Goal: Task Accomplishment & Management: Complete application form

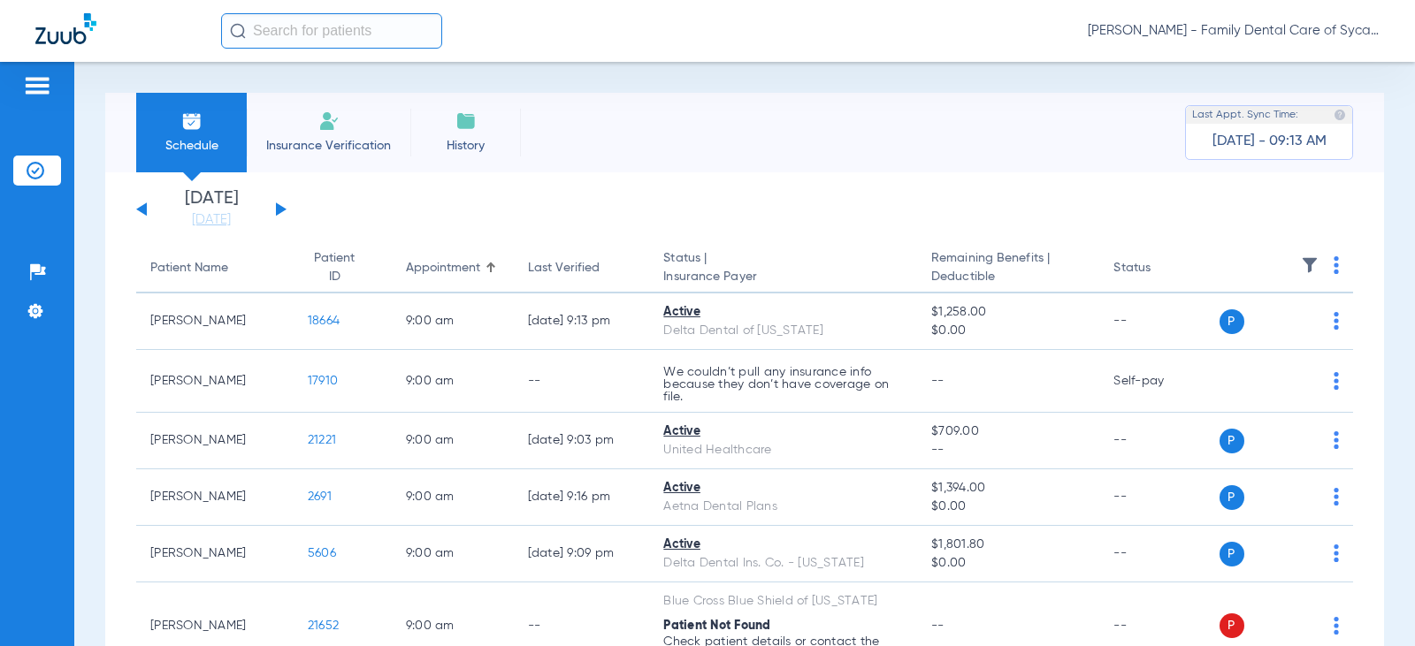
click at [313, 134] on li "Insurance Verification" at bounding box center [329, 133] width 164 height 80
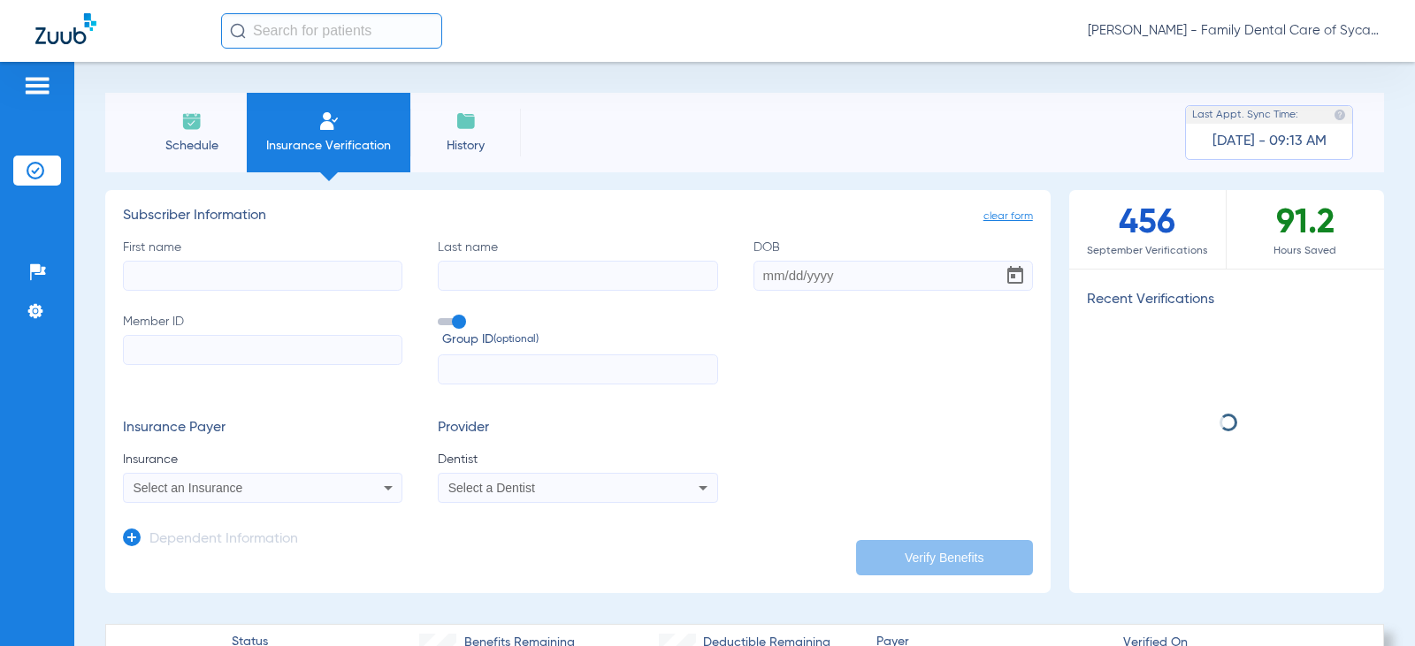
click at [185, 276] on input "First name" at bounding box center [262, 276] width 279 height 30
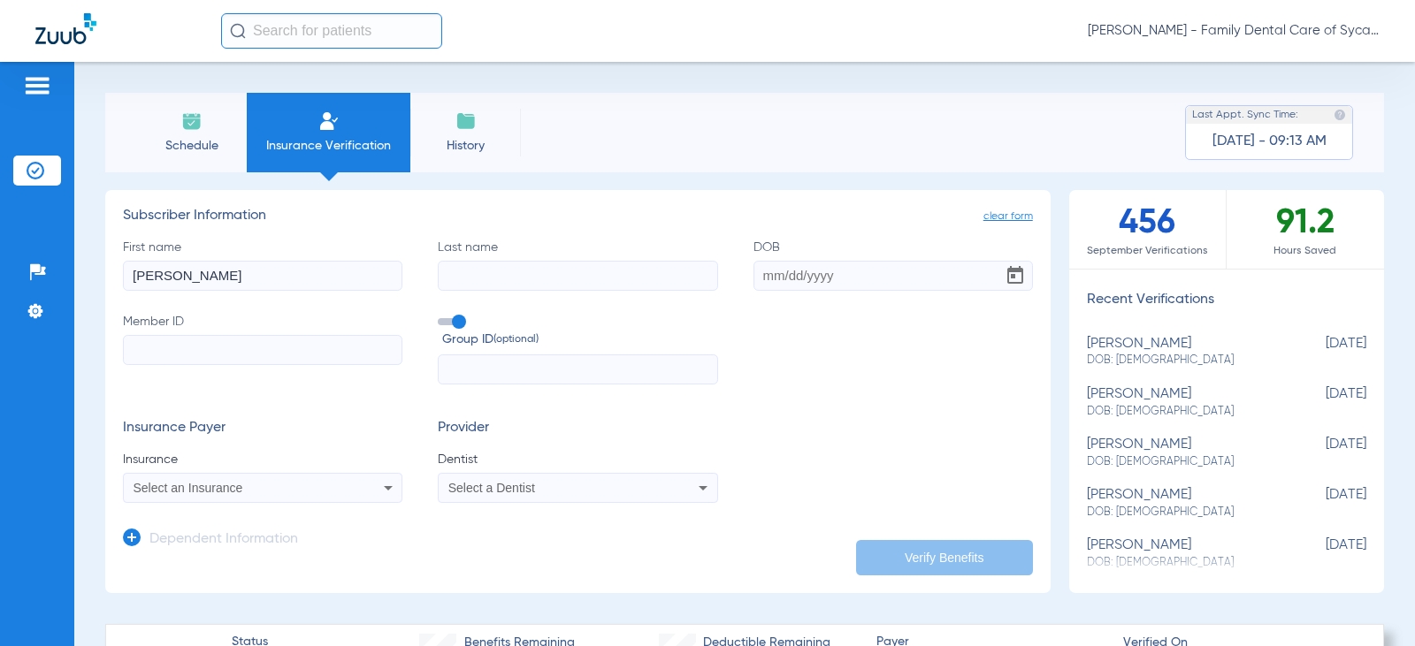
type input "[PERSON_NAME]"
click at [757, 276] on input "DOB" at bounding box center [892, 276] width 279 height 30
type input "[DATE]"
click at [192, 350] on input "Member ID" at bounding box center [262, 350] width 279 height 30
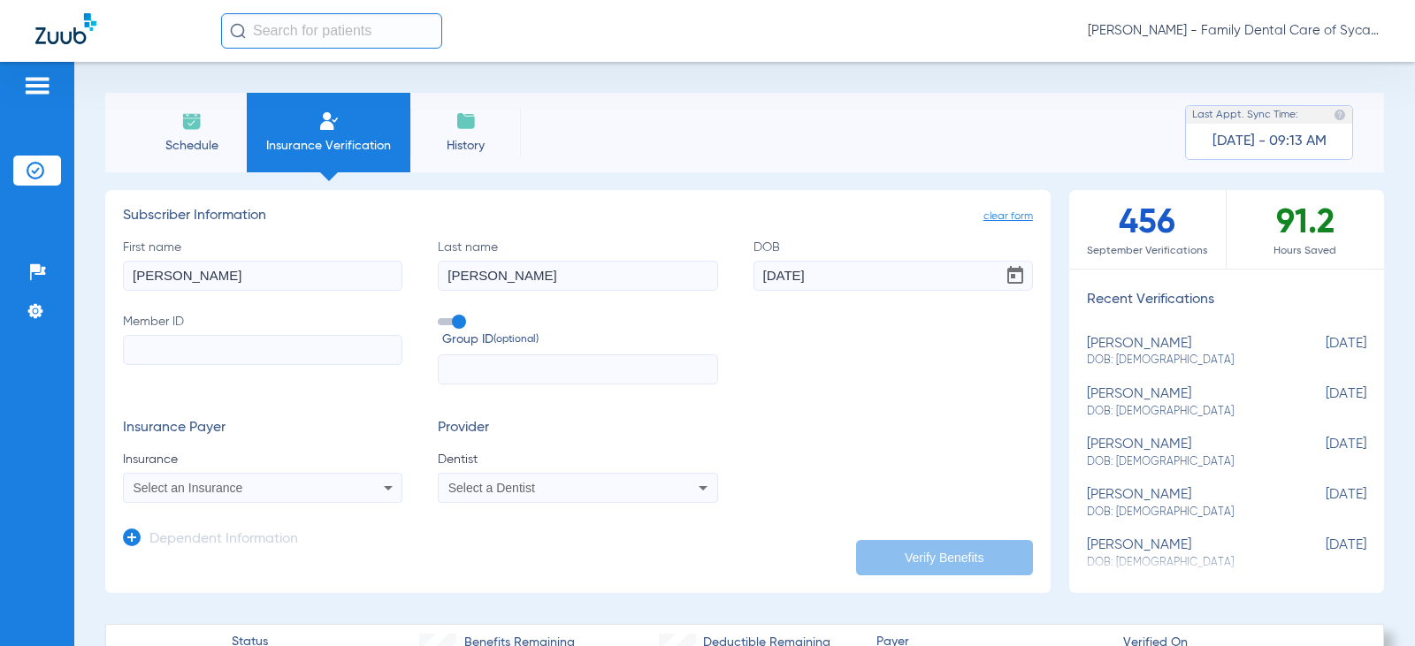
paste input "R61234462"
type input "R61234462"
click at [235, 493] on span "Select an Insurance" at bounding box center [189, 488] width 110 height 14
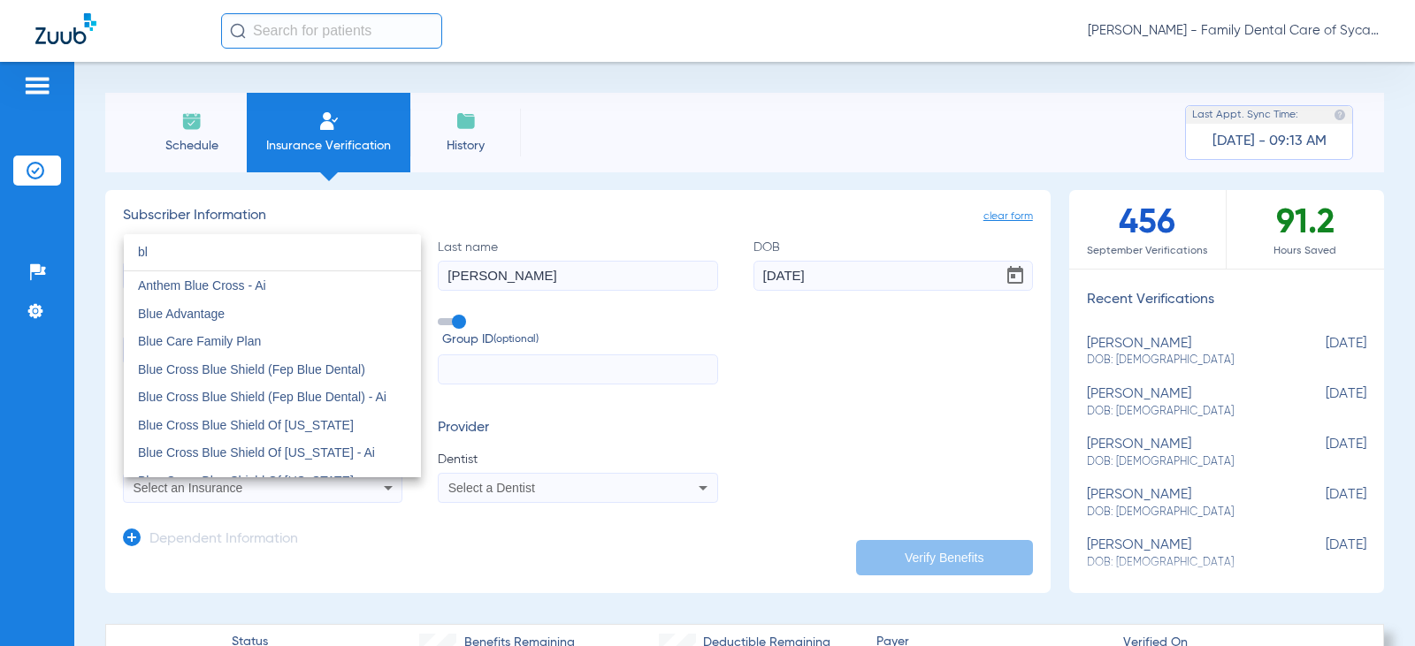
type input "b"
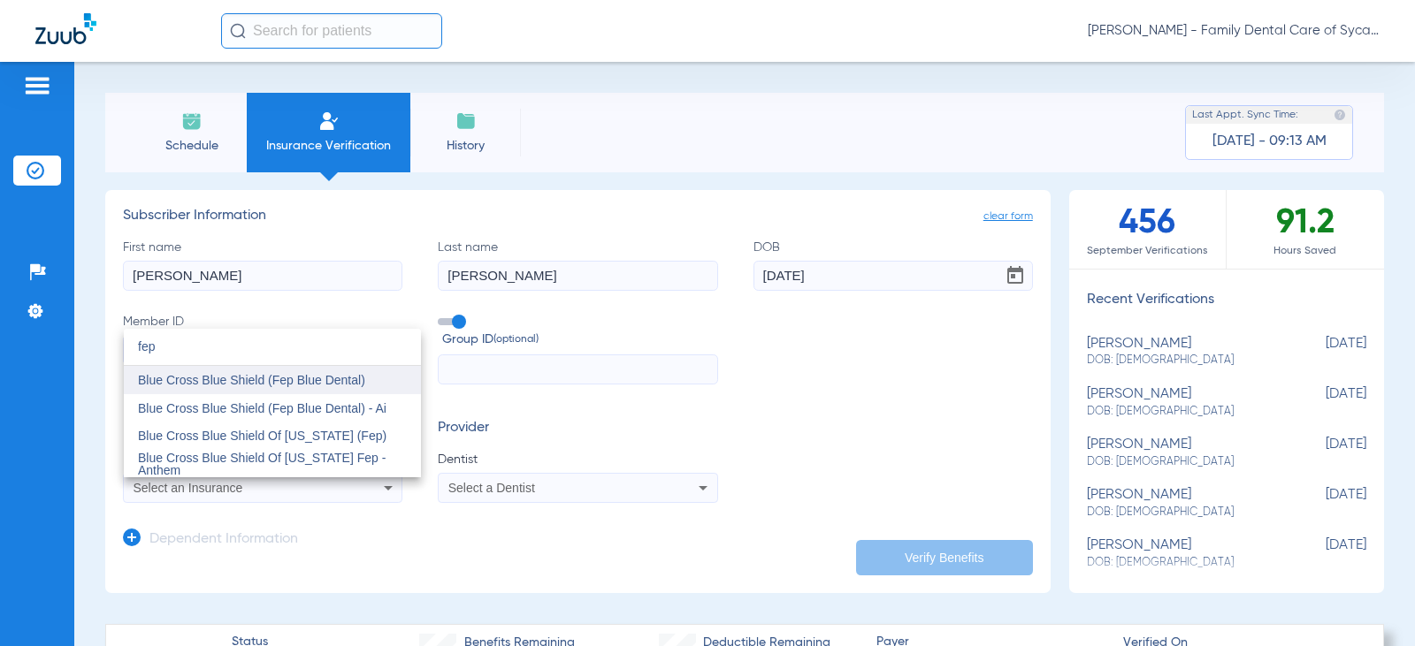
type input "fep"
click at [255, 385] on span "Blue Cross Blue Shield (Fep Blue Dental)" at bounding box center [251, 380] width 227 height 14
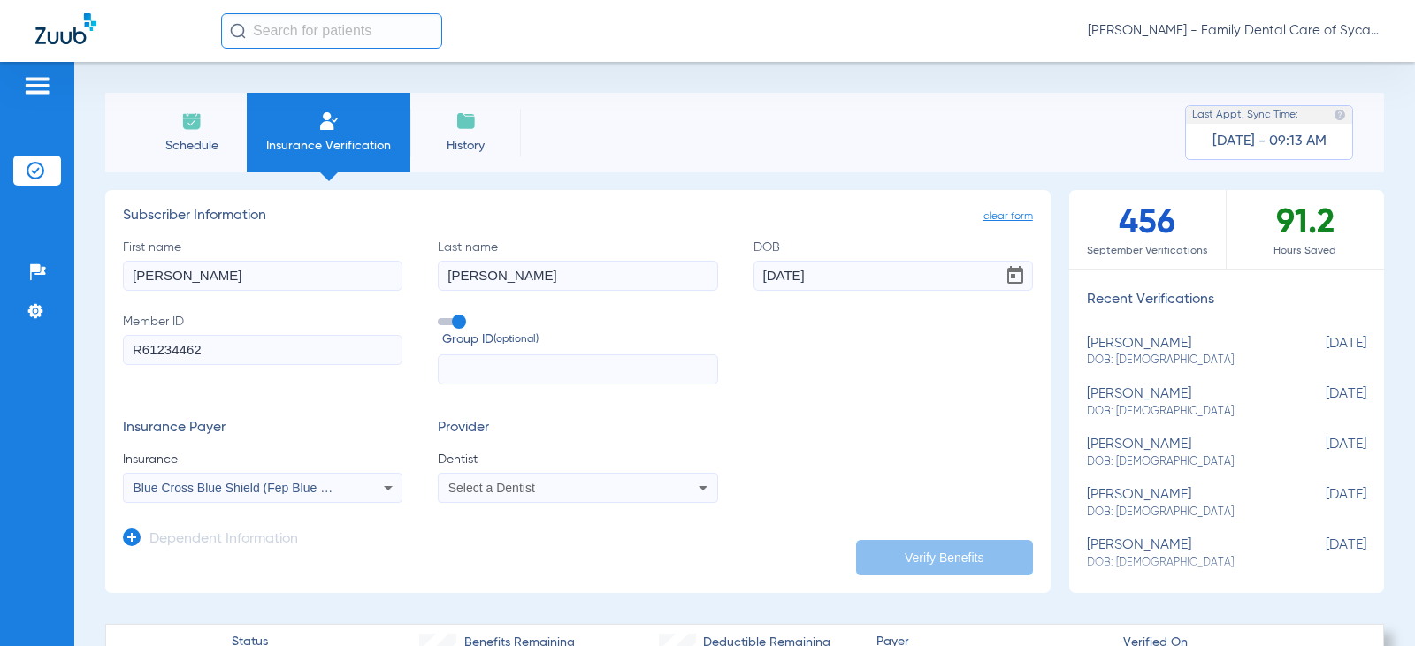
click at [546, 486] on div "Select a Dentist" at bounding box center [552, 488] width 208 height 12
type input "tej"
click at [539, 462] on span "[PERSON_NAME]" at bounding box center [501, 464] width 103 height 14
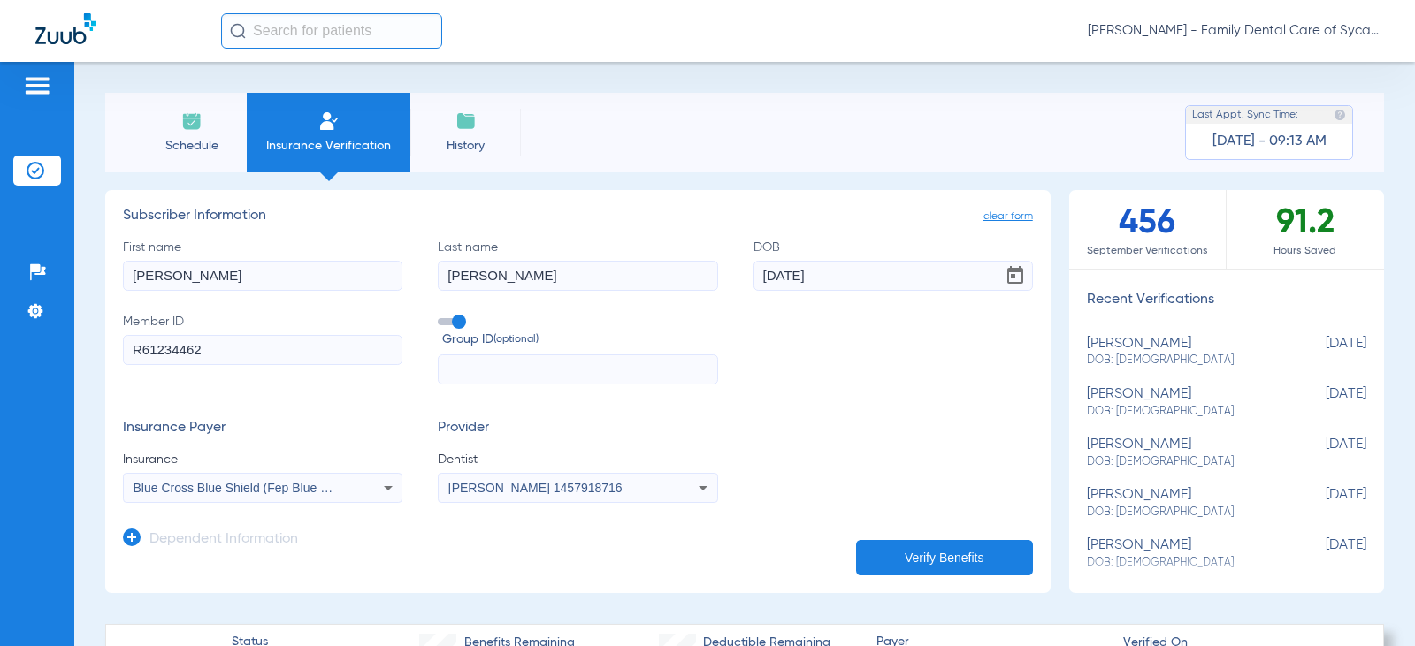
click at [955, 548] on button "Verify Benefits" at bounding box center [944, 557] width 177 height 35
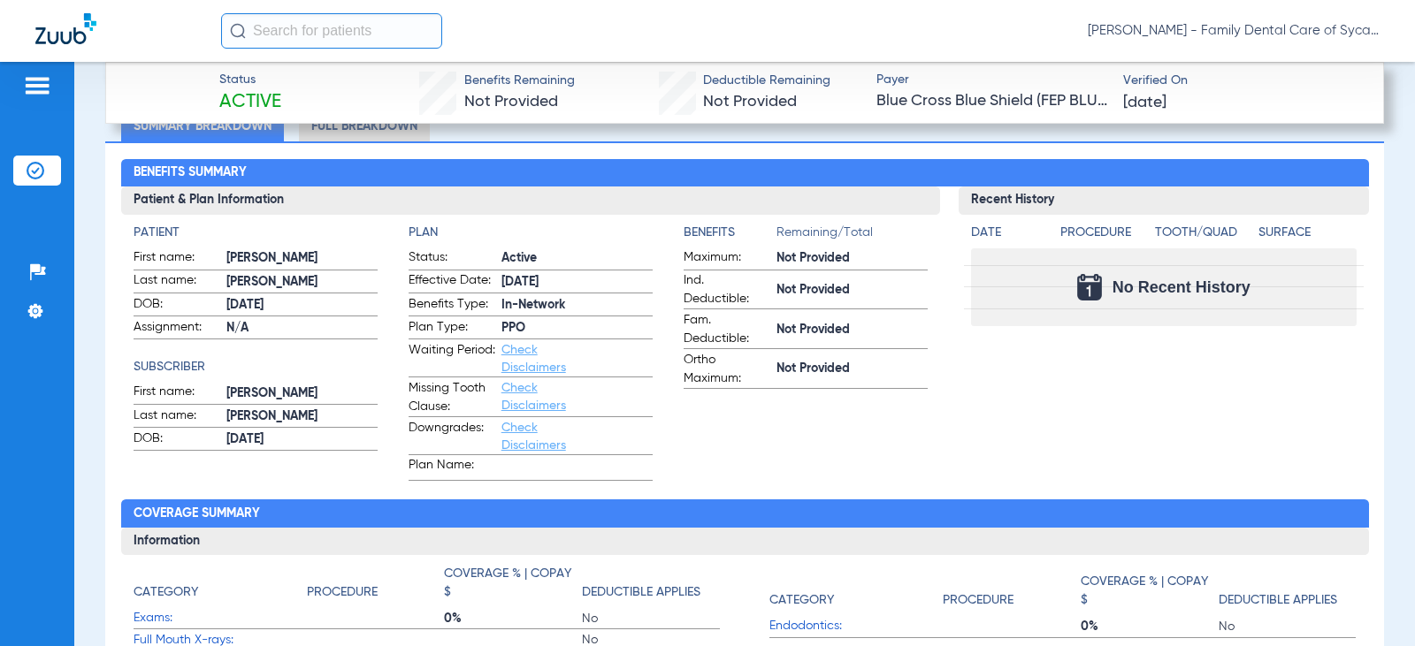
scroll to position [677, 0]
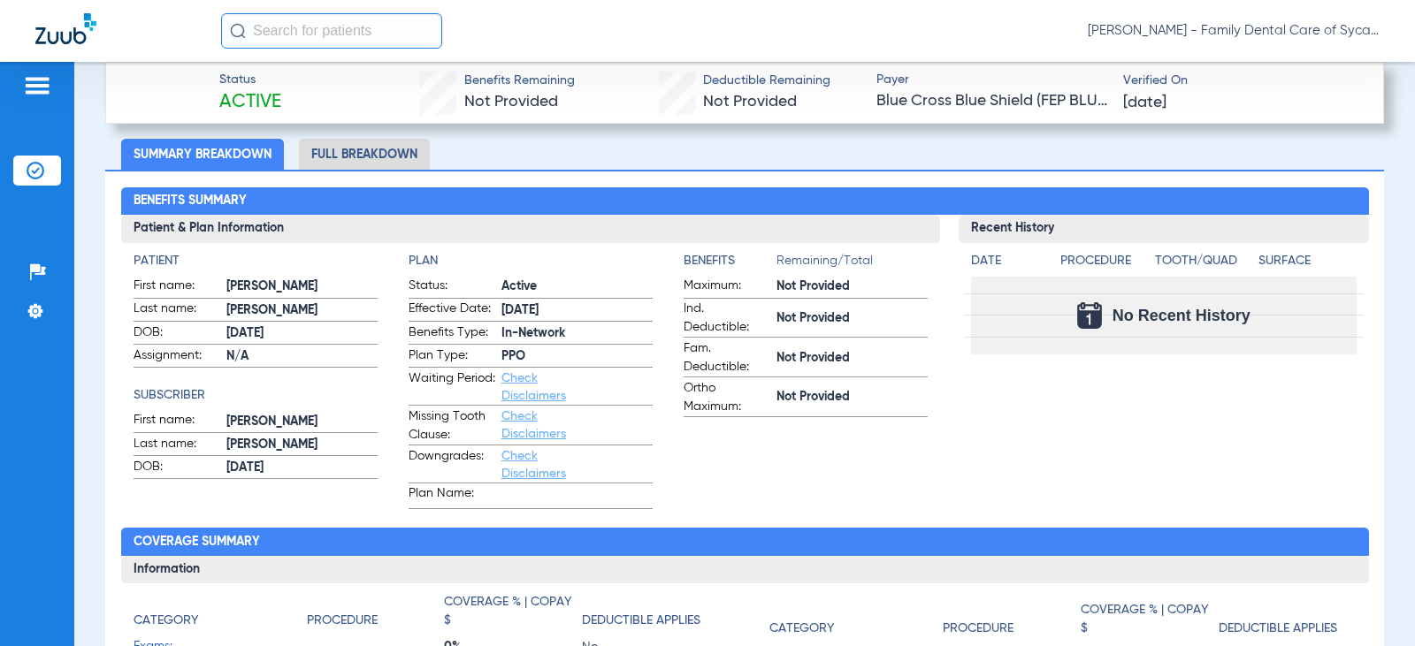
click at [343, 144] on li "Full Breakdown" at bounding box center [364, 154] width 131 height 31
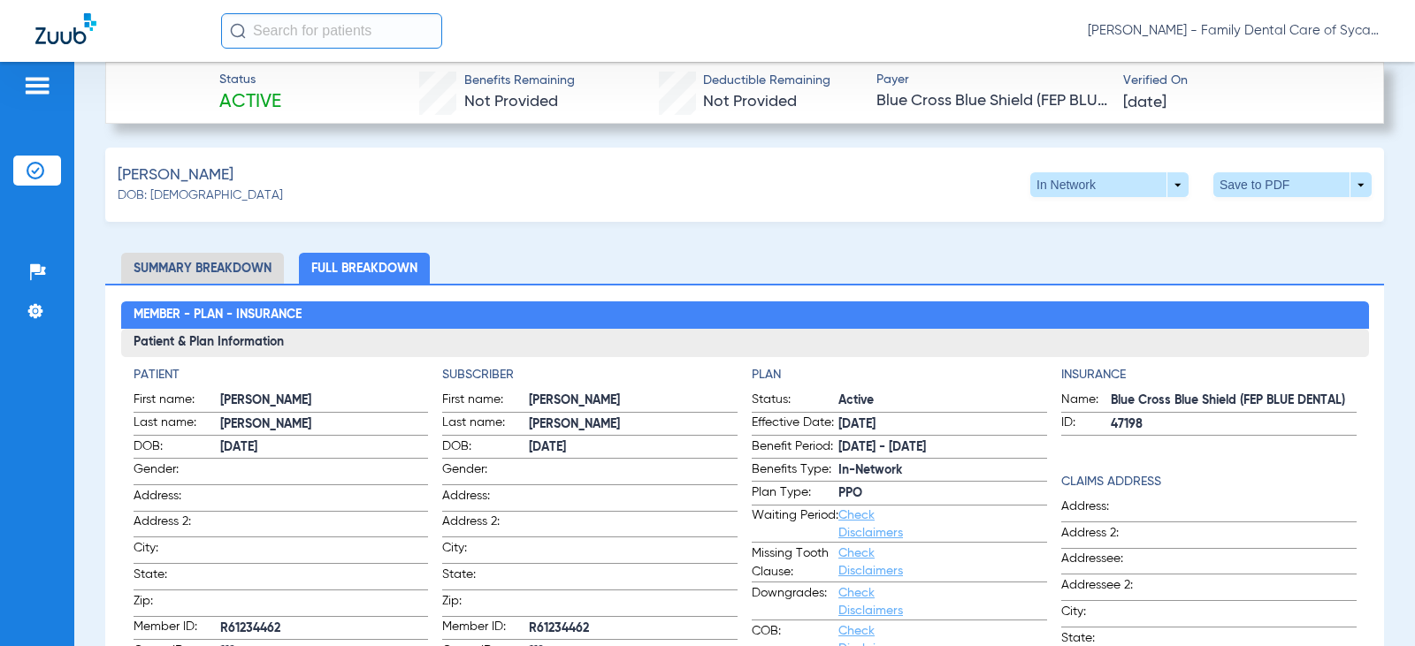
scroll to position [33, 0]
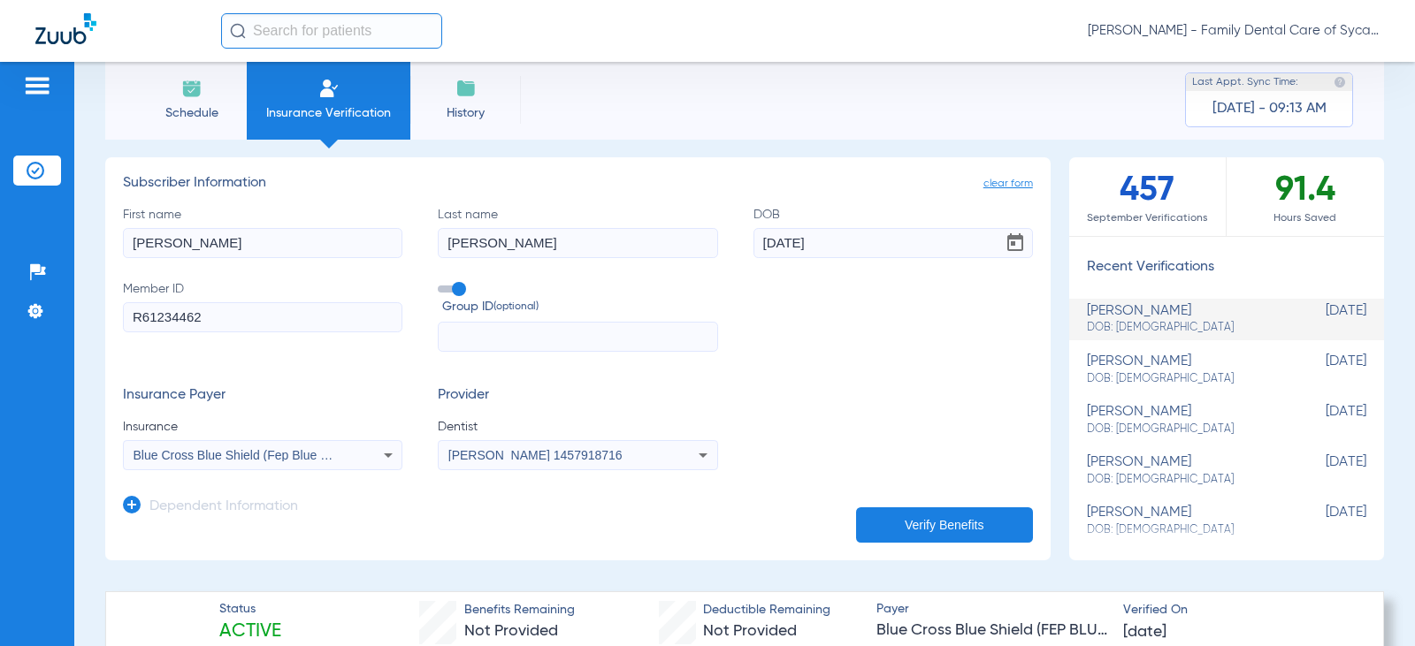
click at [462, 98] on img at bounding box center [465, 88] width 21 height 21
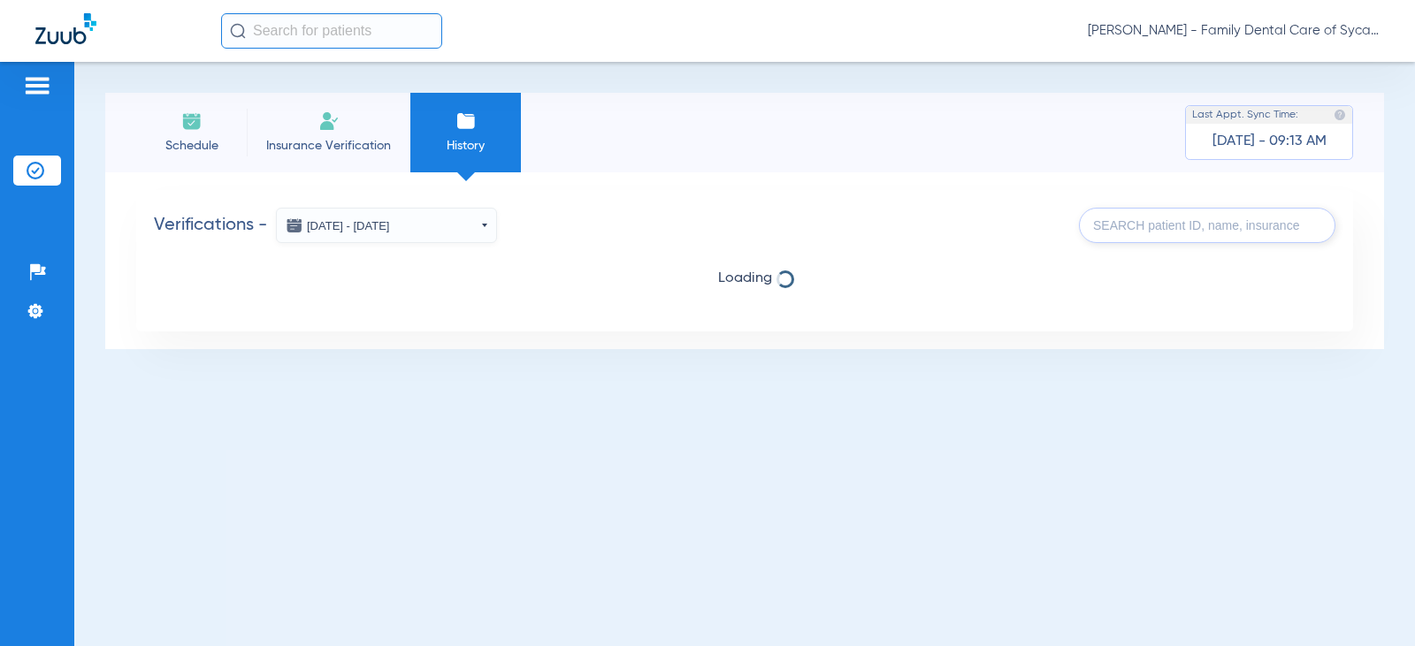
click at [1110, 221] on input "text" at bounding box center [1207, 225] width 256 height 35
type input "[PERSON_NAME]"
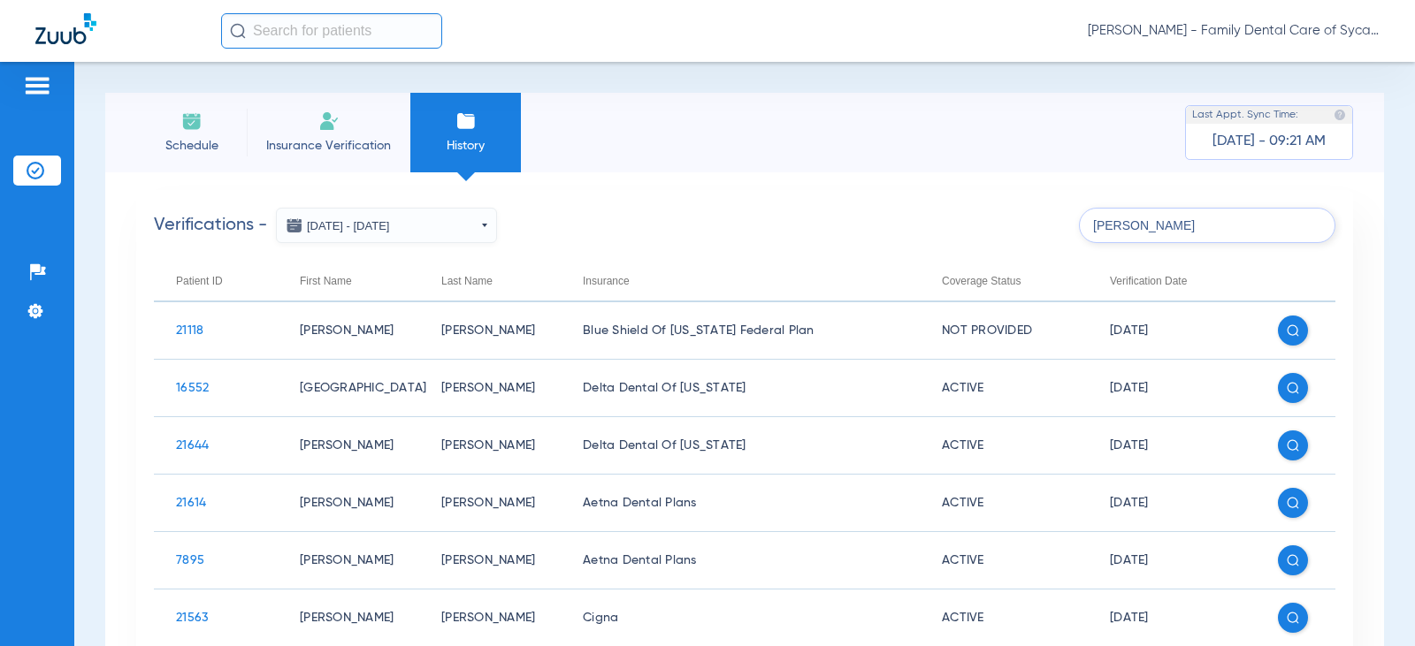
click at [1173, 233] on input "[PERSON_NAME]" at bounding box center [1207, 225] width 256 height 35
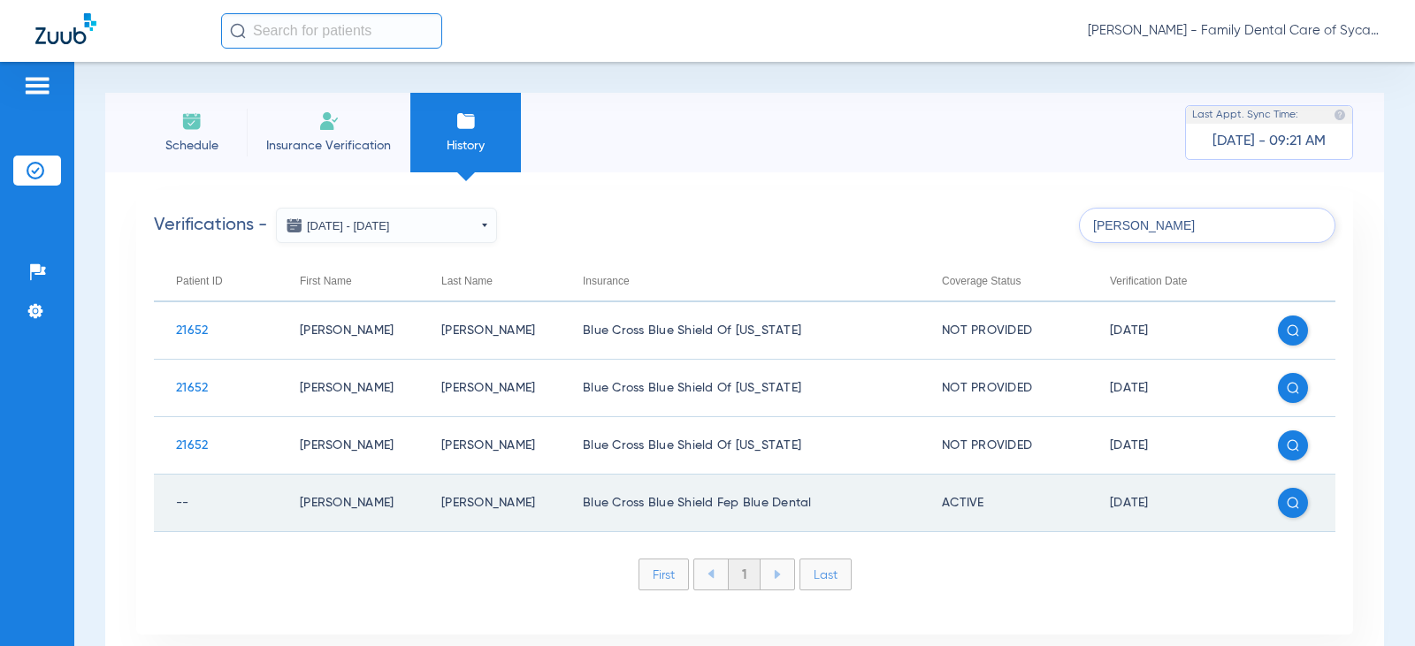
click at [690, 516] on td "Blue Cross Blue Shield Fep Blue Dental" at bounding box center [740, 503] width 359 height 57
click at [1287, 505] on img at bounding box center [1293, 503] width 12 height 12
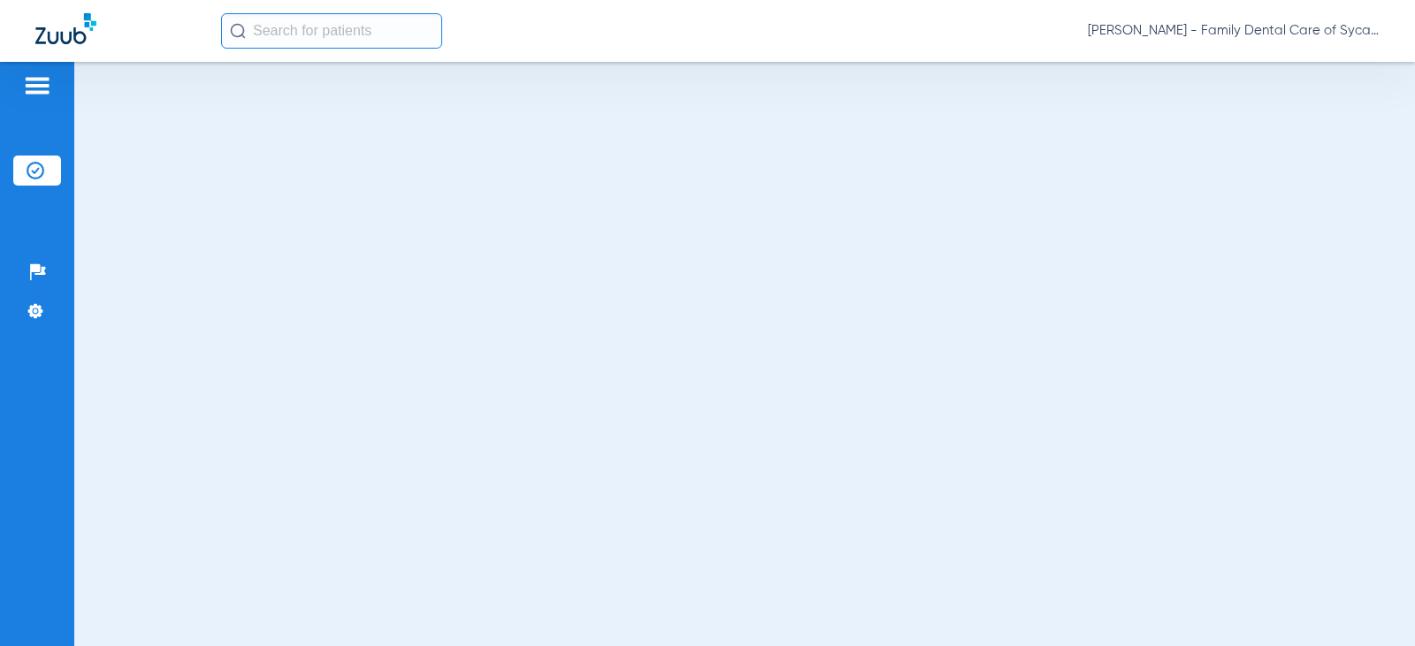
click at [71, 22] on img at bounding box center [65, 28] width 61 height 31
